Goal: Information Seeking & Learning: Learn about a topic

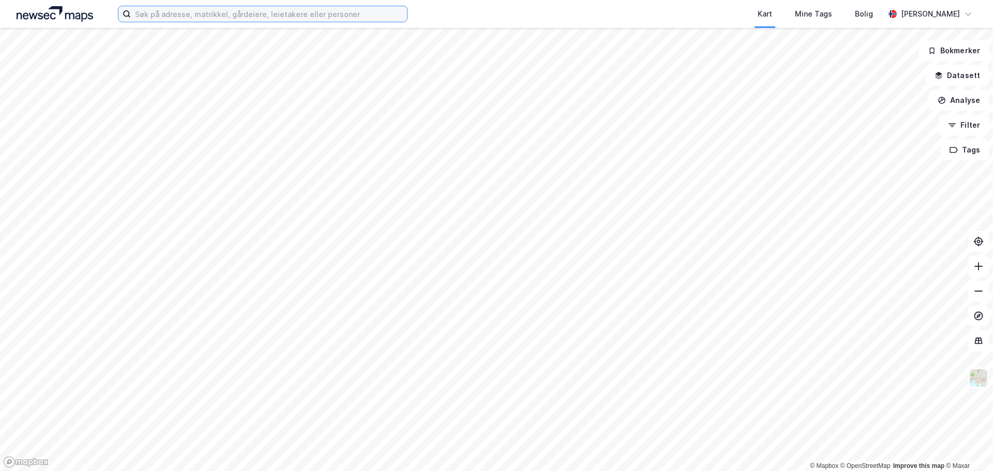
click at [212, 11] on input at bounding box center [269, 14] width 276 height 16
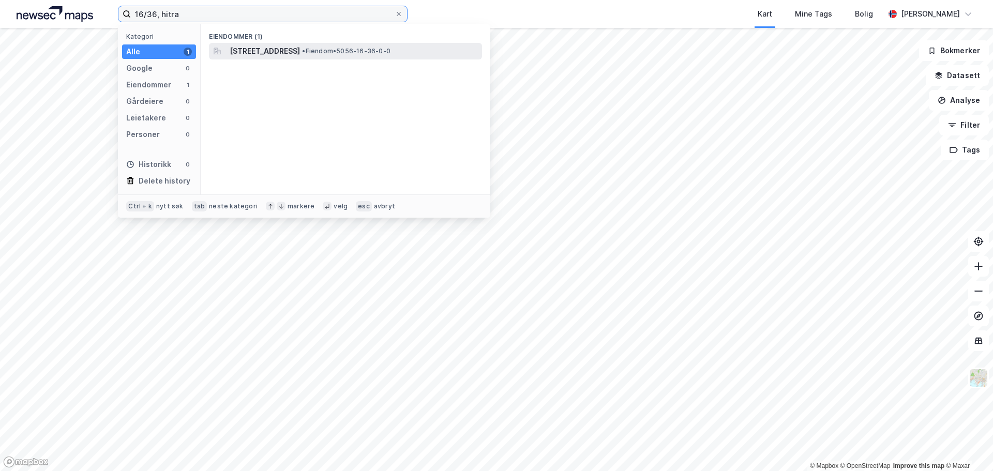
type input "16/36, hitra"
click at [260, 48] on span "Knutshaugveien 56, 7252, DOLMØY, HITRA" at bounding box center [265, 51] width 70 height 12
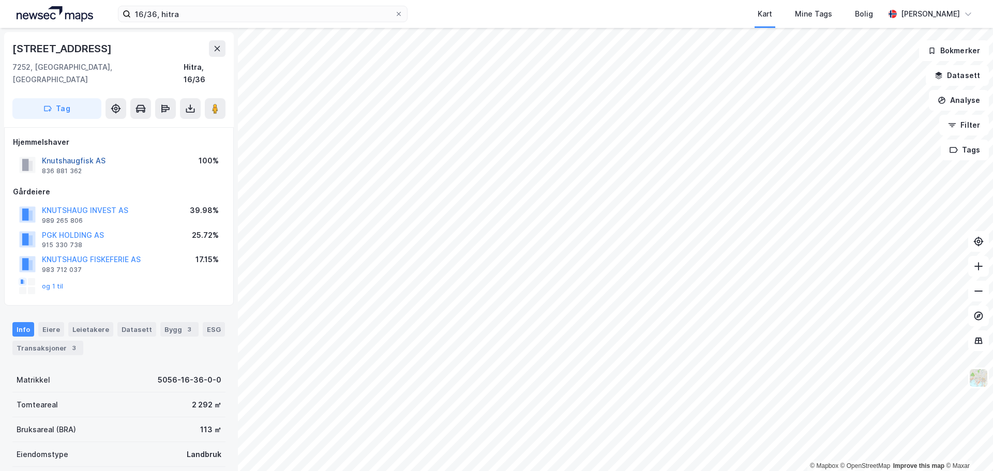
click at [0, 0] on button "Knutshaugfisk AS" at bounding box center [0, 0] width 0 height 0
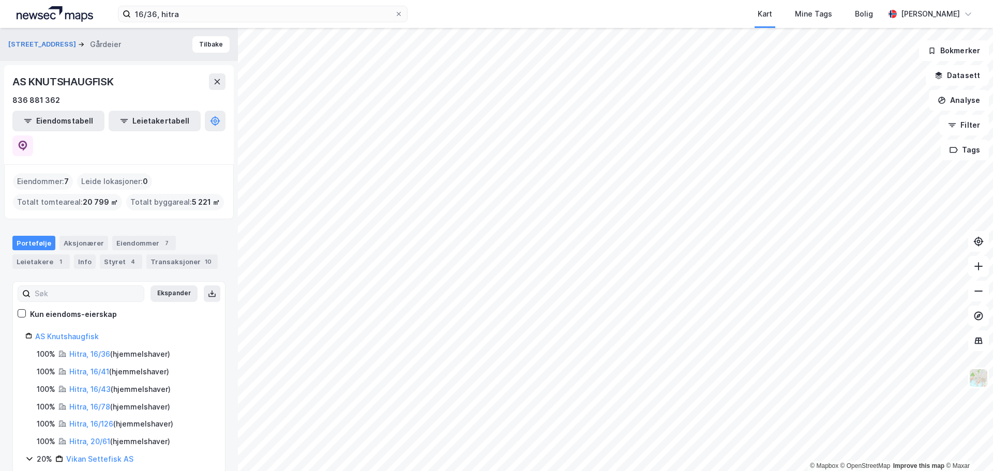
scroll to position [48, 0]
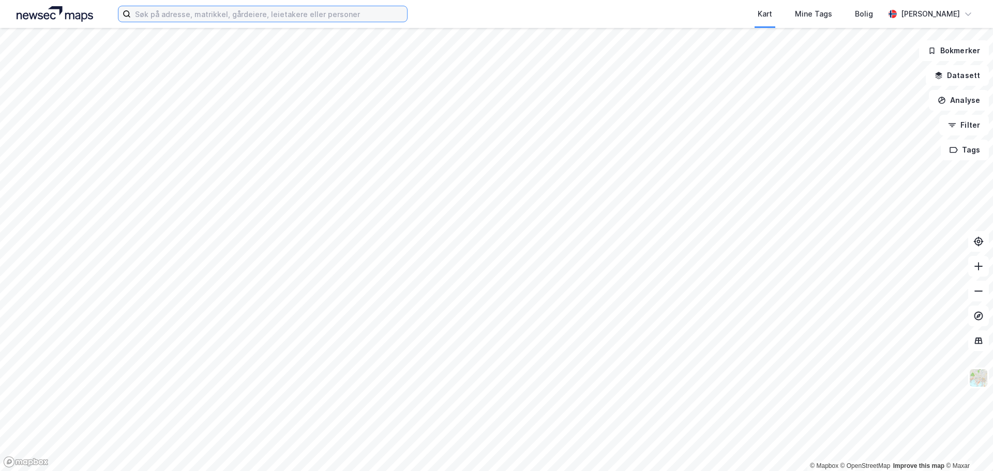
click at [237, 11] on input at bounding box center [269, 14] width 276 height 16
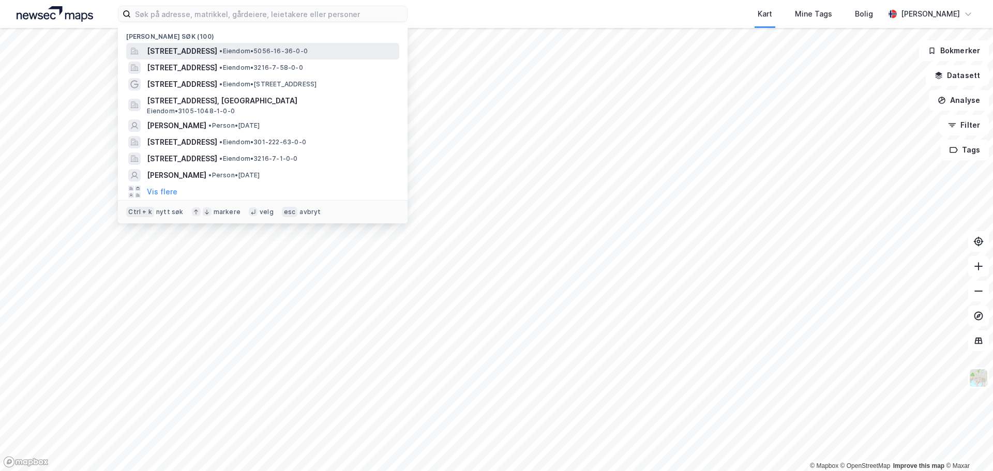
click at [213, 53] on span "Knutshaugveien 56, 7252, DOLMØY, HITRA" at bounding box center [182, 51] width 70 height 12
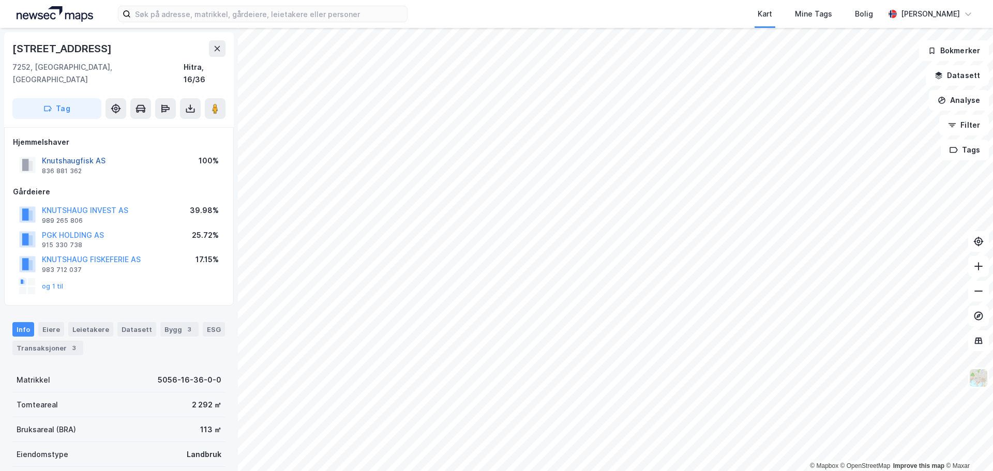
click at [0, 0] on button "Knutshaugfisk AS" at bounding box center [0, 0] width 0 height 0
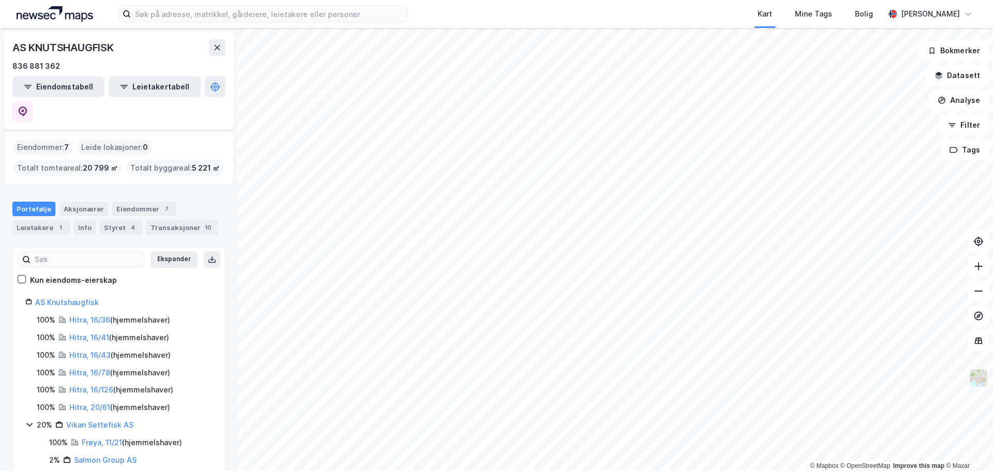
scroll to position [48, 0]
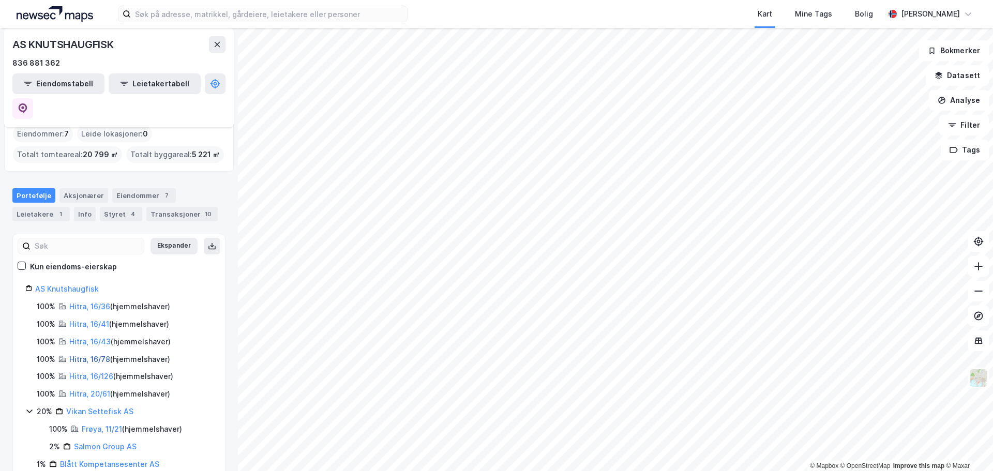
click at [106, 355] on link "Hitra, 16/78" at bounding box center [89, 359] width 41 height 9
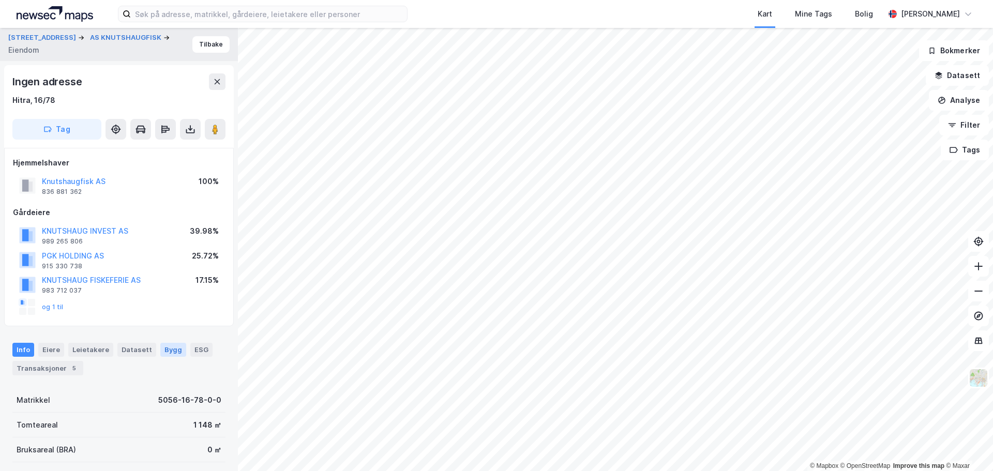
click at [162, 353] on div "Bygg" at bounding box center [173, 349] width 26 height 13
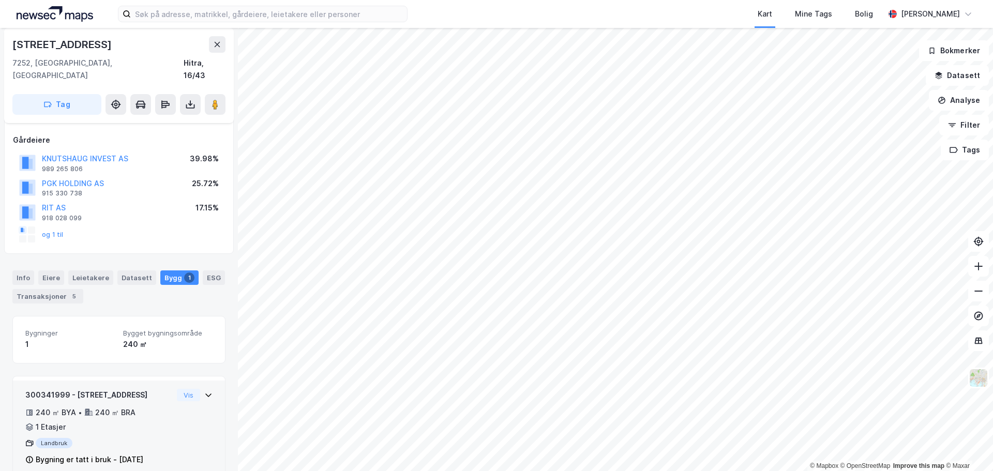
scroll to position [59, 0]
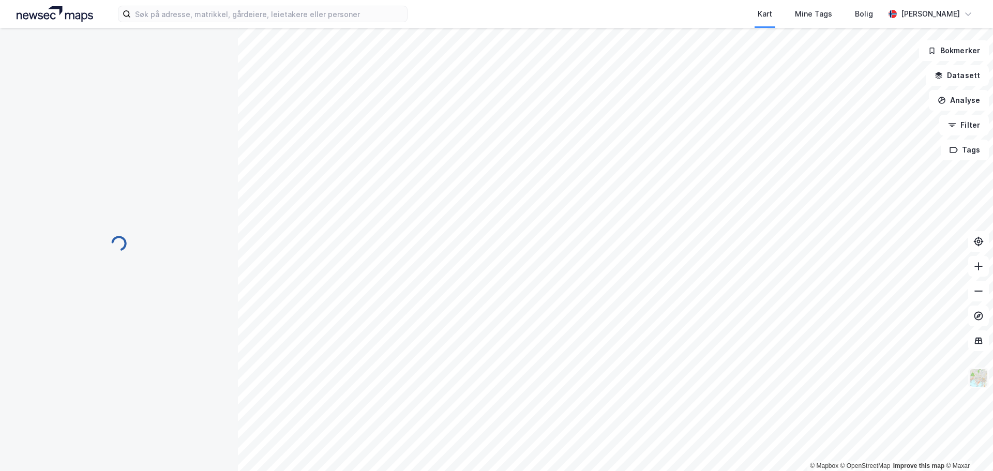
scroll to position [59, 0]
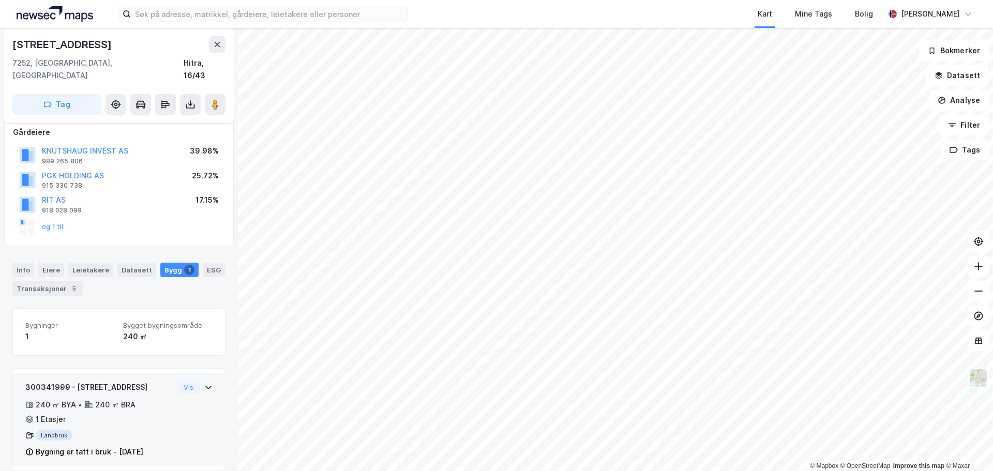
click at [204, 383] on icon at bounding box center [208, 387] width 8 height 8
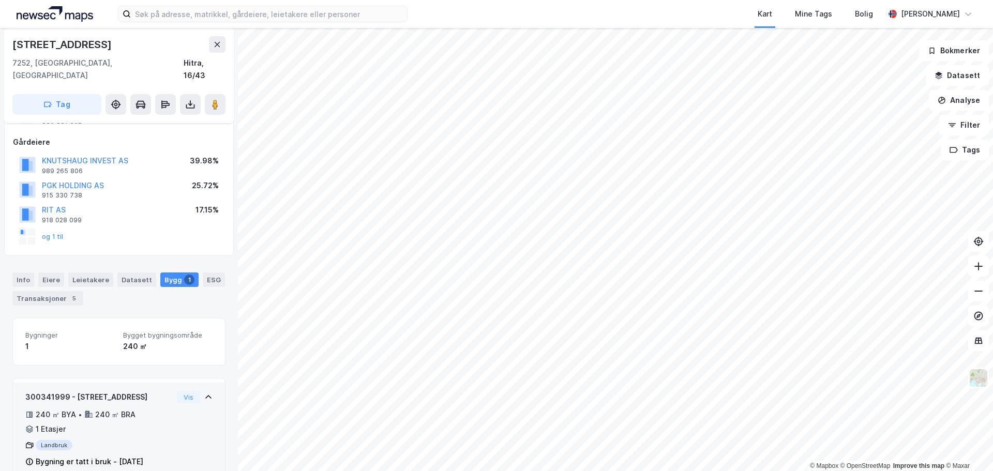
scroll to position [0, 0]
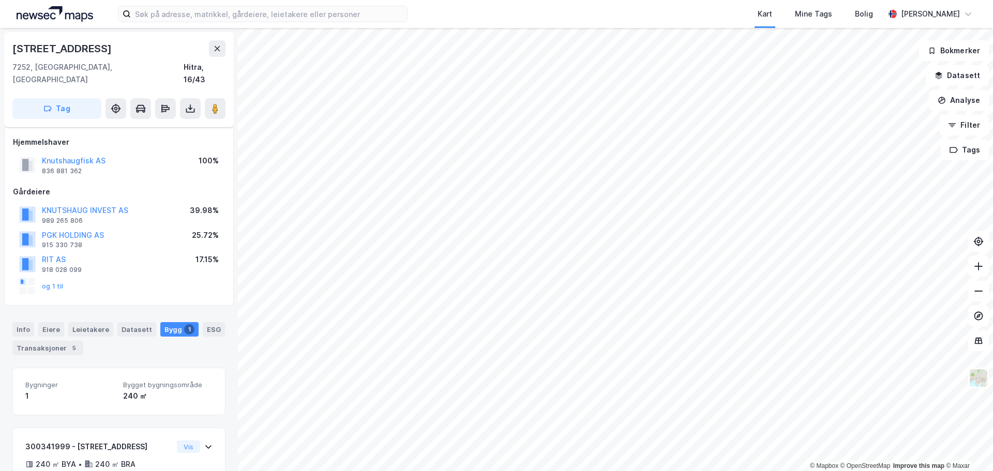
scroll to position [59, 0]
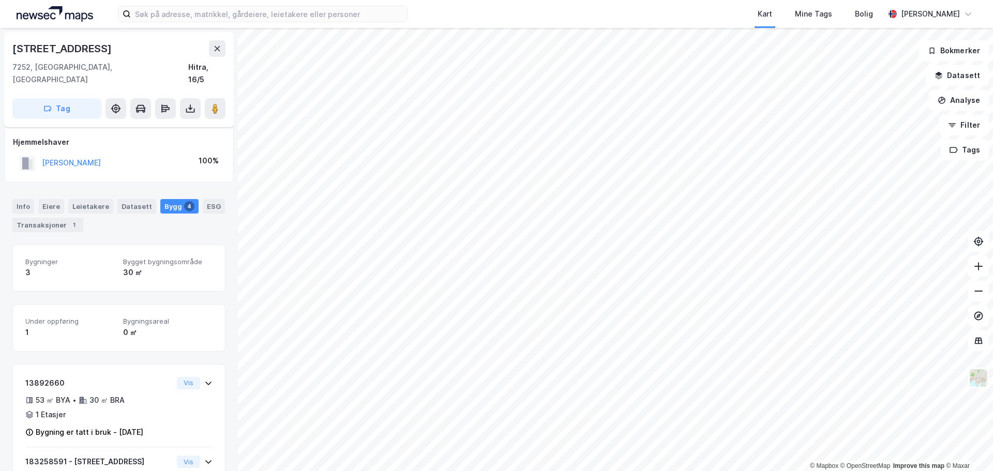
scroll to position [59, 0]
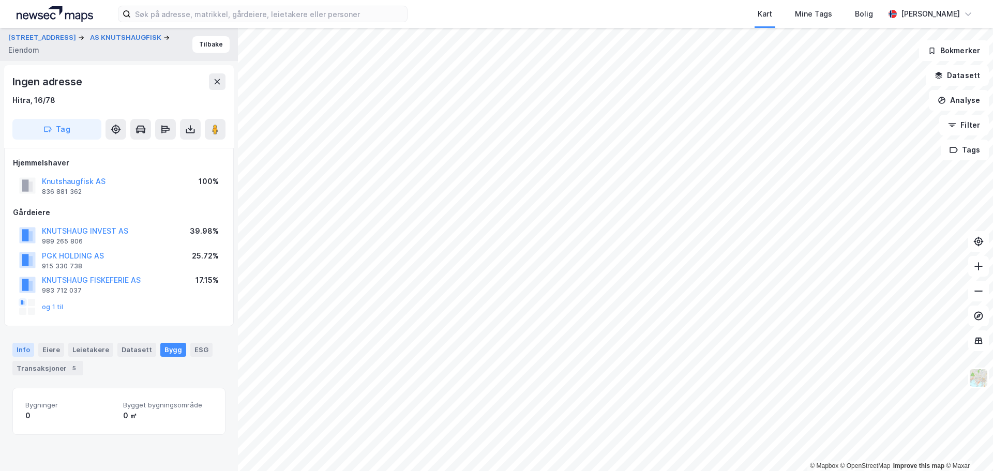
click at [23, 355] on div "Info" at bounding box center [23, 349] width 22 height 13
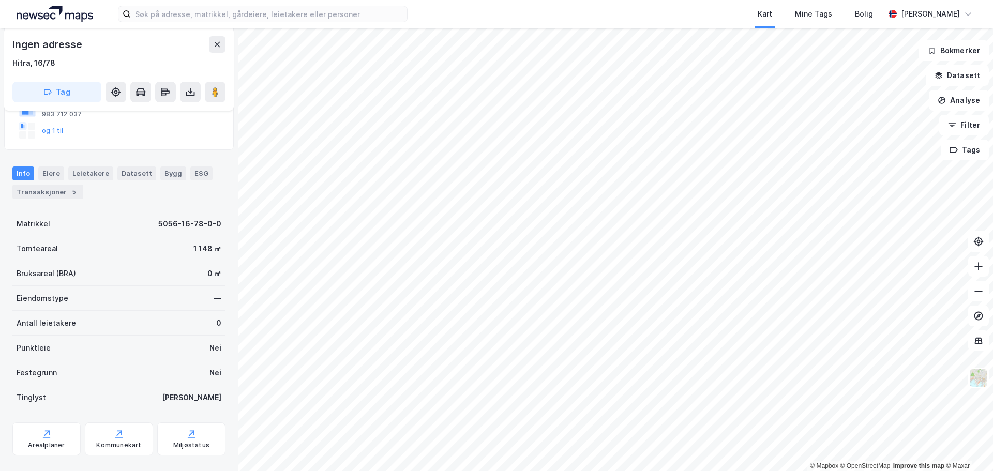
scroll to position [194, 0]
